Goal: Task Accomplishment & Management: Manage account settings

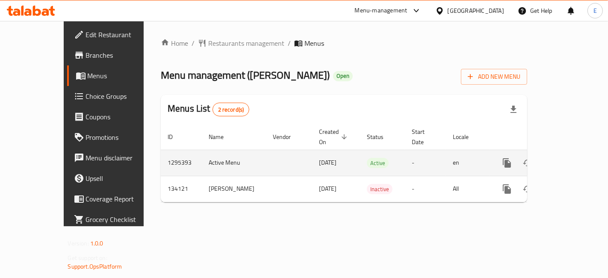
click at [574, 158] on icon "enhanced table" at bounding box center [569, 163] width 10 height 10
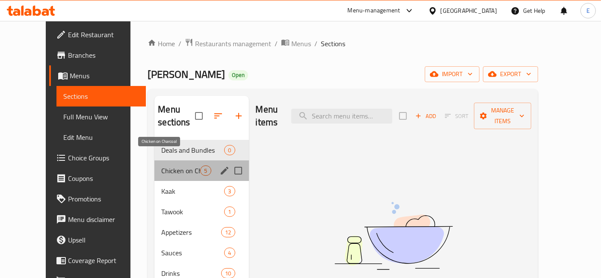
click at [161, 166] on span "Chicken on Charcoal" at bounding box center [180, 171] width 39 height 10
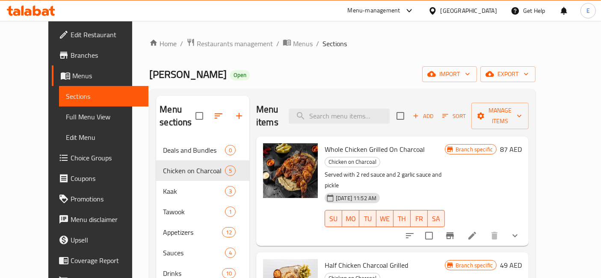
click at [476, 232] on icon at bounding box center [473, 236] width 8 height 8
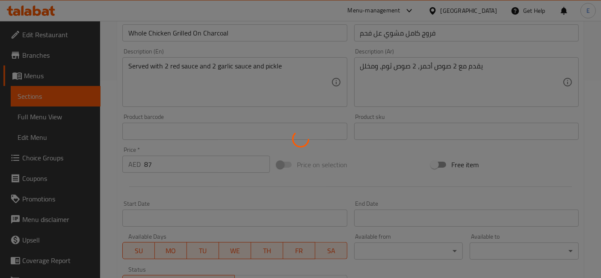
scroll to position [198, 0]
type input "أضف المقبلات"
type input "0"
type input "11"
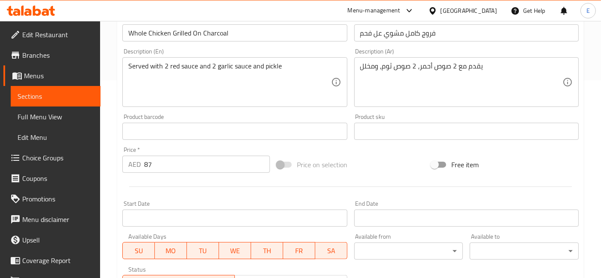
scroll to position [0, 0]
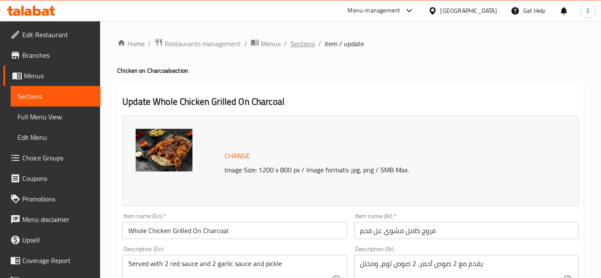
click at [313, 43] on span "Sections" at bounding box center [303, 44] width 24 height 10
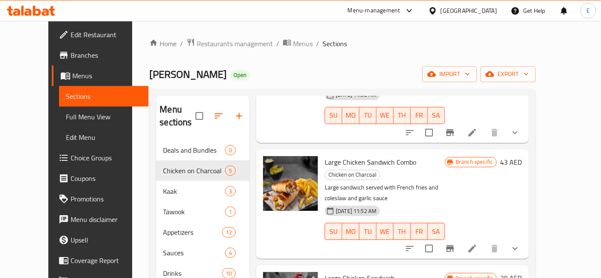
scroll to position [221, 0]
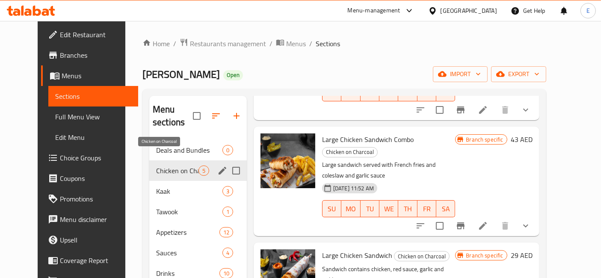
click at [157, 166] on span "Chicken on Charcoal" at bounding box center [177, 171] width 42 height 10
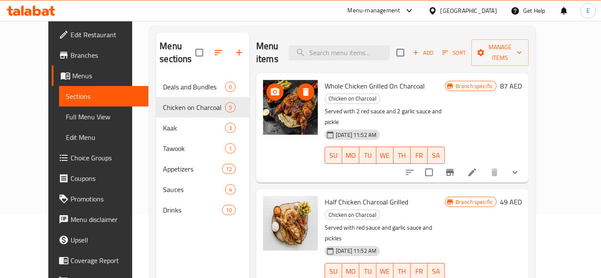
scroll to position [0, 0]
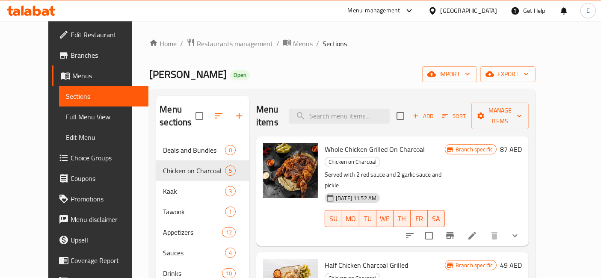
click at [364, 14] on div "Menu-management" at bounding box center [374, 11] width 53 height 10
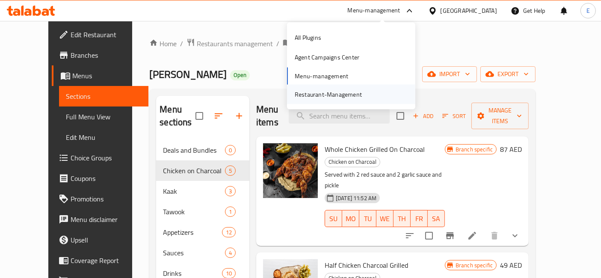
click at [346, 94] on div "Restaurant-Management" at bounding box center [328, 93] width 67 height 9
